Goal: Find specific page/section: Find specific page/section

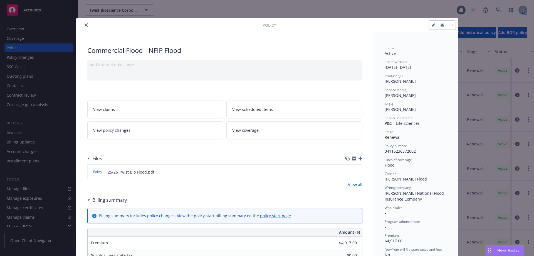
scroll to position [17, 0]
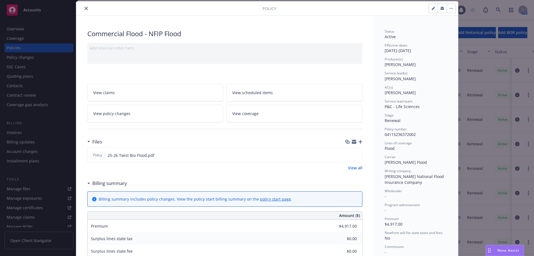
click at [85, 7] on icon "close" at bounding box center [86, 8] width 3 height 3
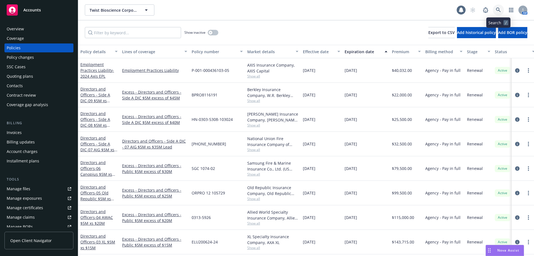
click at [499, 9] on icon at bounding box center [498, 10] width 5 height 5
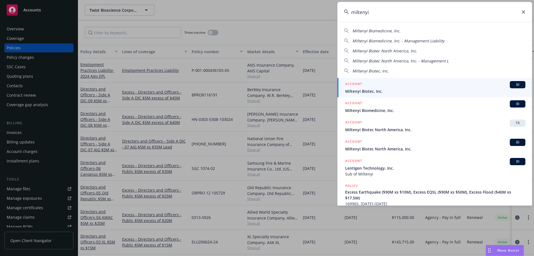
type input "miltenyi"
click at [376, 83] on div "ACCOUNT BI" at bounding box center [435, 84] width 180 height 7
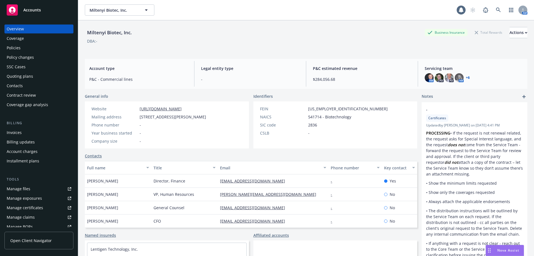
click at [21, 45] on div "Policies" at bounding box center [39, 47] width 65 height 9
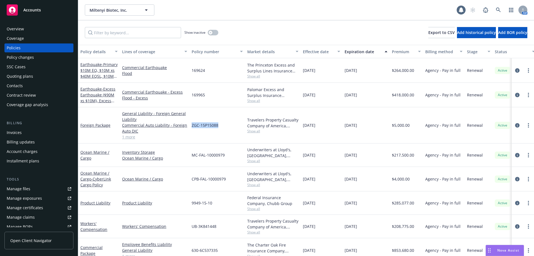
drag, startPoint x: 220, startPoint y: 125, endPoint x: 191, endPoint y: 126, distance: 28.4
click at [191, 126] on div "ZGC-15P15088" at bounding box center [217, 125] width 56 height 36
copy span "ZGC-15P15088"
click at [22, 132] on div "Invoices" at bounding box center [39, 132] width 65 height 9
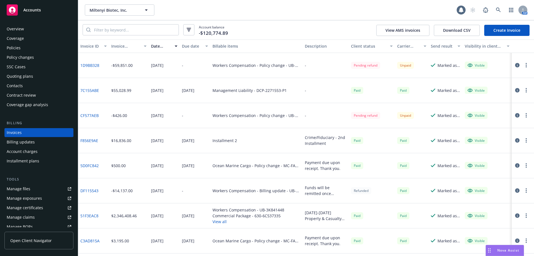
click at [119, 48] on div "Invoice amount" at bounding box center [125, 46] width 29 height 6
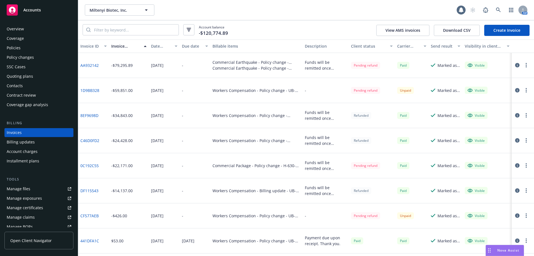
click at [27, 48] on div "Policies" at bounding box center [39, 47] width 65 height 9
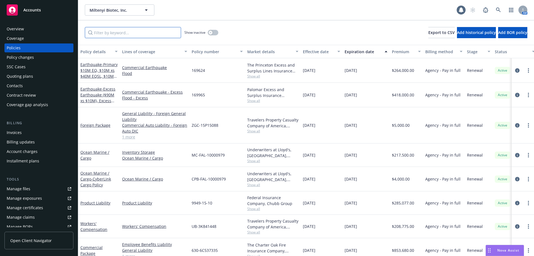
click at [120, 30] on input "Filter by keyword..." at bounding box center [133, 32] width 96 height 11
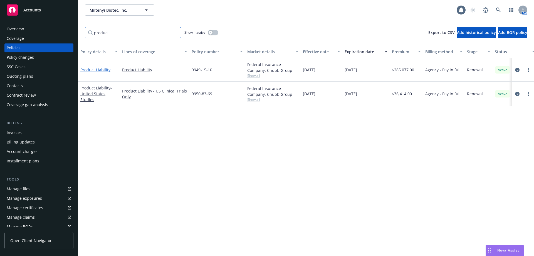
type input "product"
click at [100, 69] on link "Product Liability" at bounding box center [95, 69] width 30 height 5
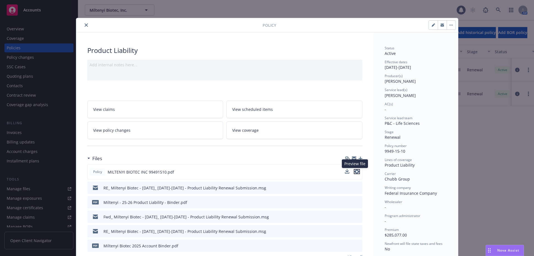
click at [357, 171] on icon "preview file" at bounding box center [356, 171] width 5 height 4
